Goal: Task Accomplishment & Management: Manage account settings

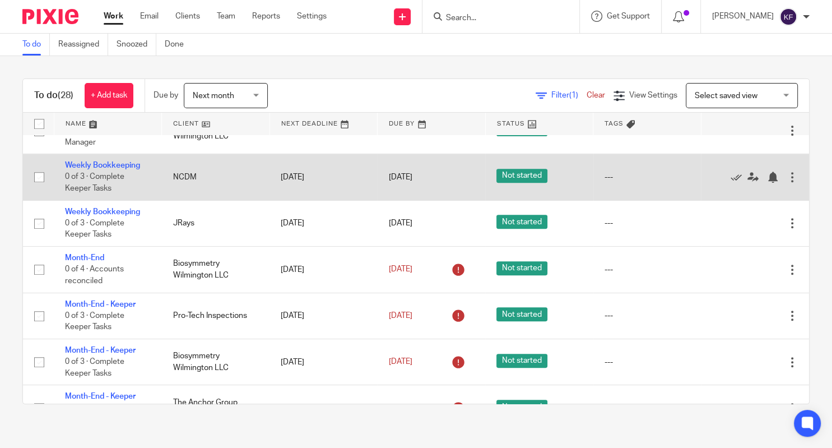
scroll to position [536, 0]
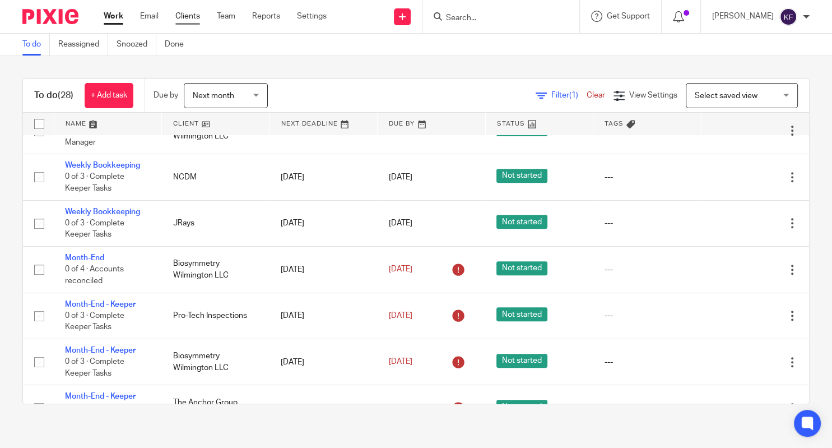
click at [192, 17] on link "Clients" at bounding box center [187, 16] width 25 height 11
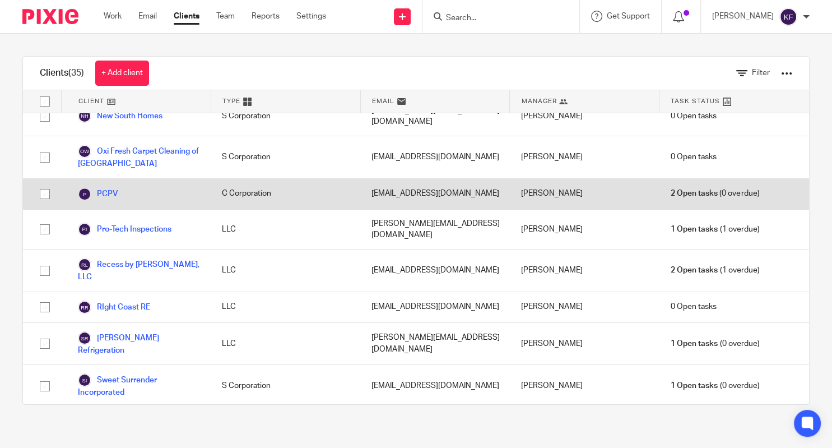
scroll to position [803, 0]
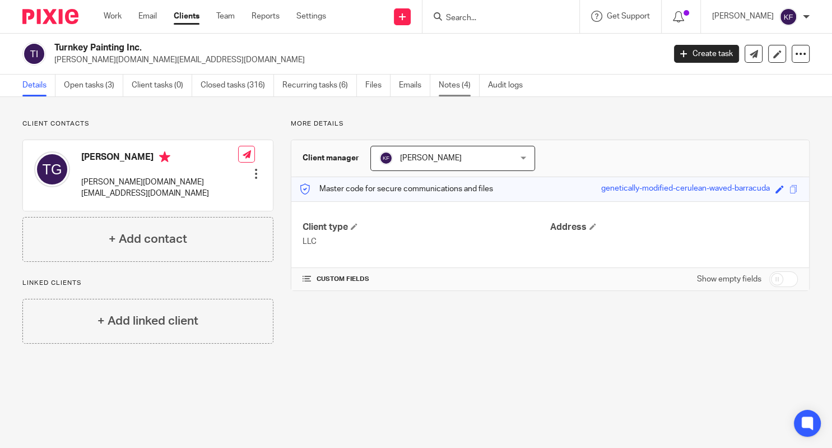
click at [465, 88] on link "Notes (4)" at bounding box center [459, 86] width 41 height 22
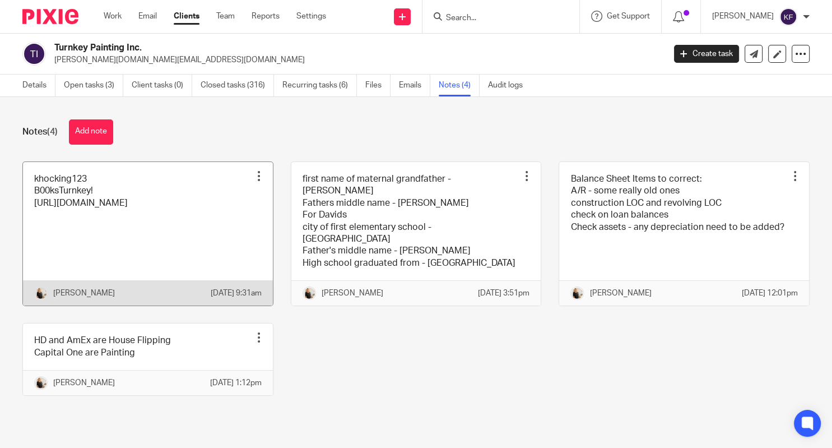
click at [189, 216] on link at bounding box center [148, 234] width 250 height 144
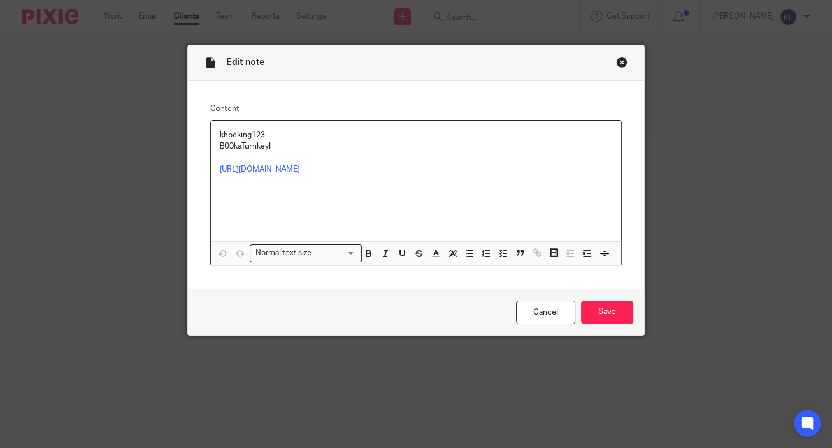
drag, startPoint x: 297, startPoint y: 149, endPoint x: 286, endPoint y: 145, distance: 11.4
click at [286, 145] on p "B00ksTurnkey!" at bounding box center [416, 146] width 393 height 11
drag, startPoint x: 286, startPoint y: 145, endPoint x: 221, endPoint y: 145, distance: 64.5
click at [221, 145] on p "B00ksTurnkey!" at bounding box center [416, 146] width 393 height 11
copy p "B00ksTurnkey!"
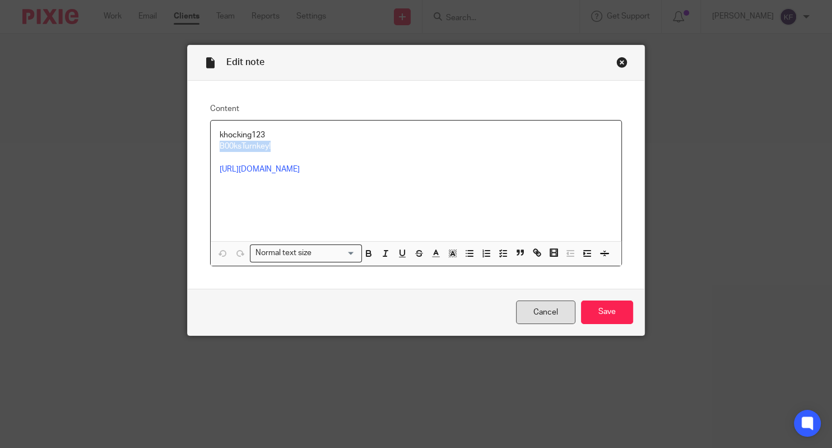
click at [548, 322] on link "Cancel" at bounding box center [545, 312] width 59 height 24
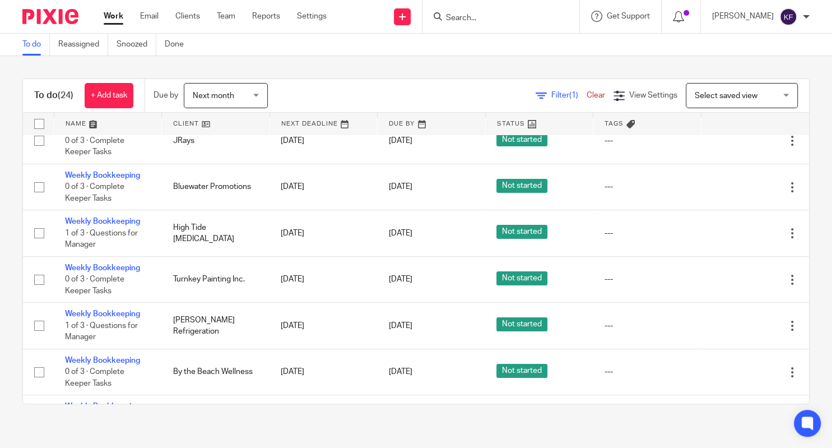
scroll to position [149, 0]
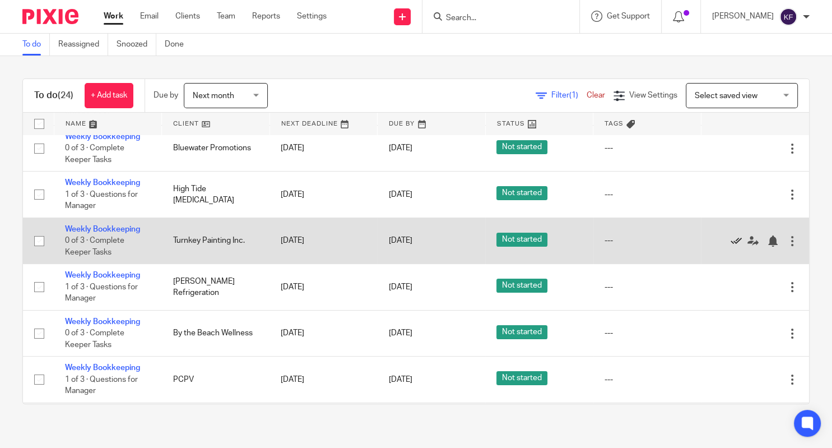
click at [734, 244] on icon at bounding box center [736, 240] width 11 height 11
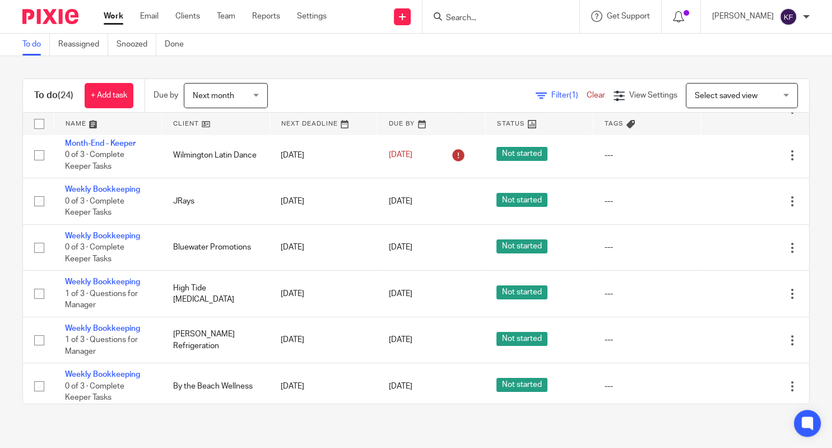
scroll to position [49, 0]
click at [196, 16] on link "Clients" at bounding box center [187, 16] width 25 height 11
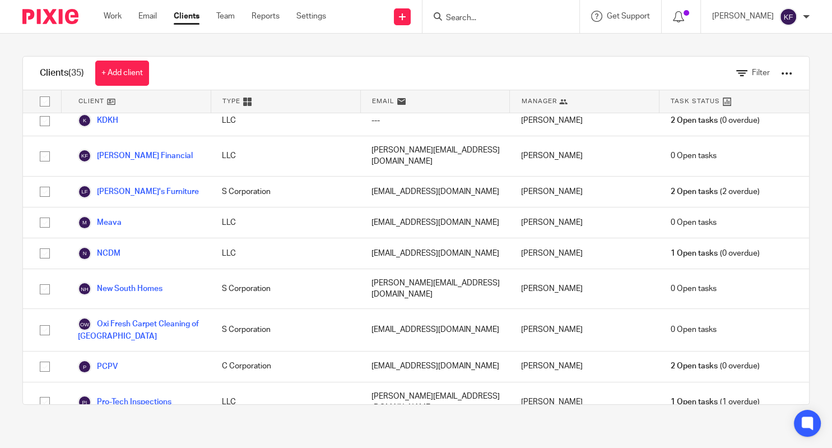
scroll to position [829, 0]
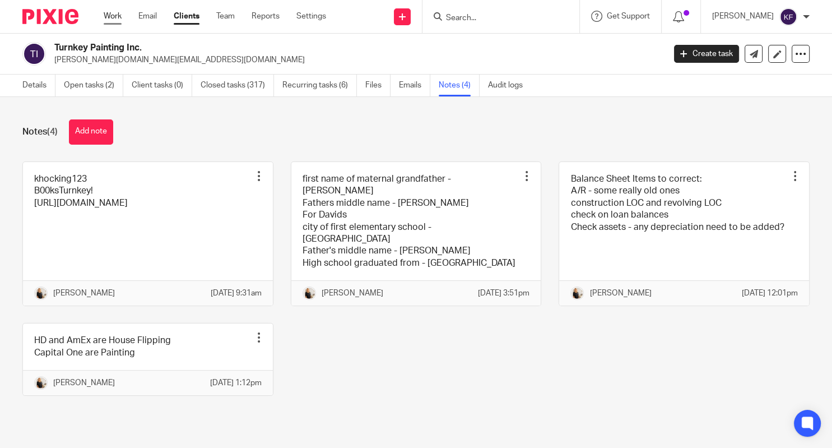
click at [116, 17] on link "Work" at bounding box center [113, 16] width 18 height 11
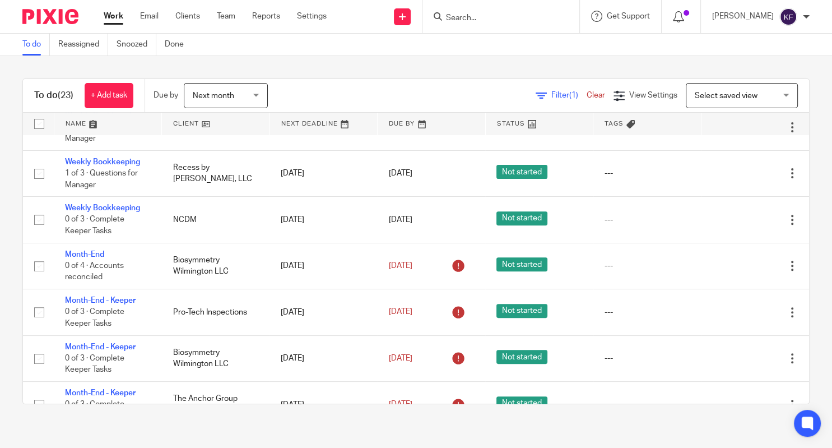
scroll to position [493, 0]
